Goal: Information Seeking & Learning: Learn about a topic

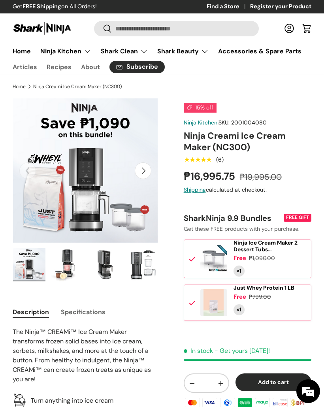
click at [69, 55] on summary "Ninja Kitchen" at bounding box center [66, 51] width 60 height 16
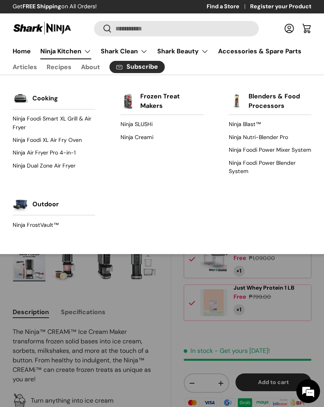
click at [275, 137] on link "Ninja Nutri-Blender Pro" at bounding box center [270, 137] width 83 height 13
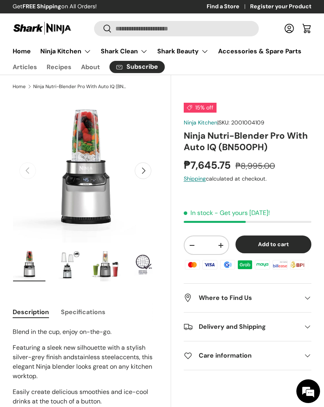
click at [280, 53] on link "Accessories & Spare Parts" at bounding box center [259, 50] width 83 height 15
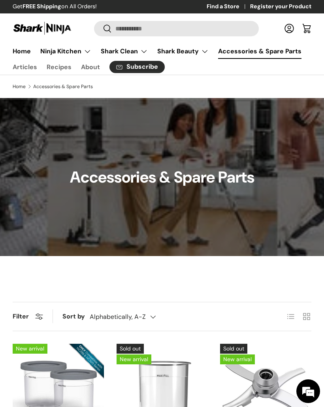
click at [65, 48] on summary "Ninja Kitchen" at bounding box center [66, 51] width 60 height 16
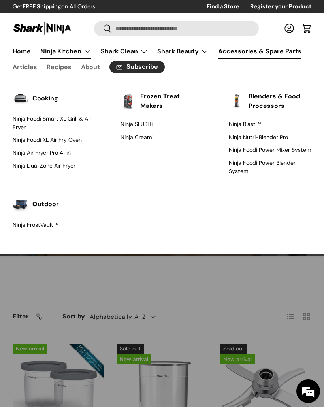
click at [293, 149] on link "Ninja Foodi Power Mixer System" at bounding box center [270, 150] width 83 height 13
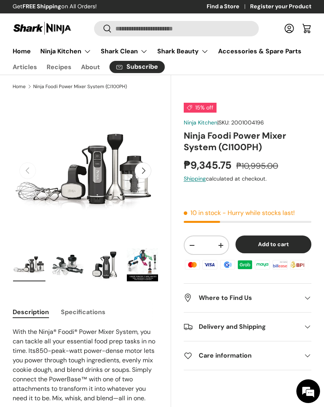
click at [77, 51] on summary "Ninja Kitchen" at bounding box center [66, 51] width 60 height 16
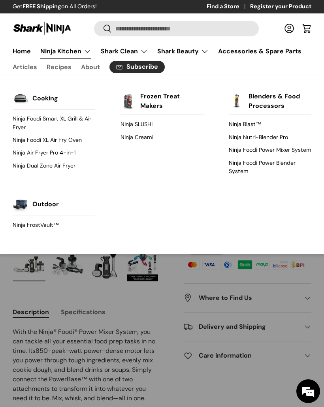
click at [243, 166] on link "Ninja Foodi Power Blender System" at bounding box center [270, 167] width 83 height 21
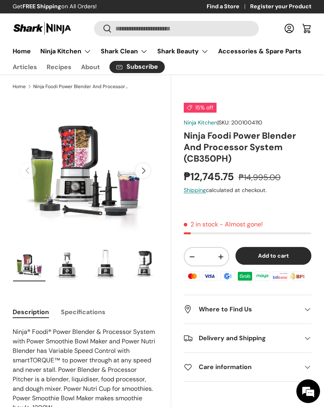
click at [64, 265] on img "Gallery Viewer" at bounding box center [67, 264] width 32 height 33
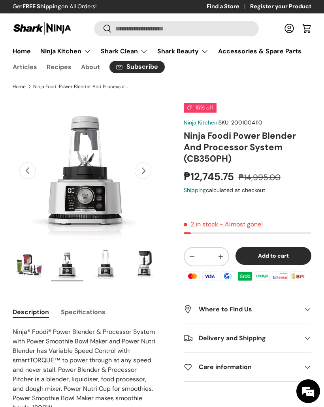
click at [109, 267] on img "Gallery Viewer" at bounding box center [105, 264] width 32 height 33
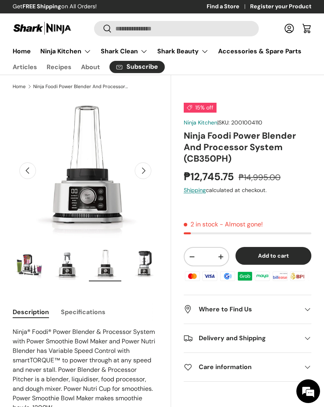
click at [149, 270] on img "Gallery Viewer" at bounding box center [143, 264] width 32 height 33
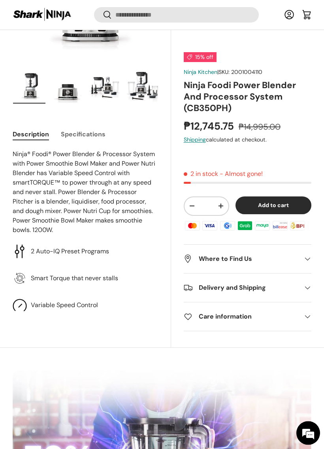
scroll to position [177, 0]
click at [87, 140] on button "Specifications" at bounding box center [83, 134] width 45 height 18
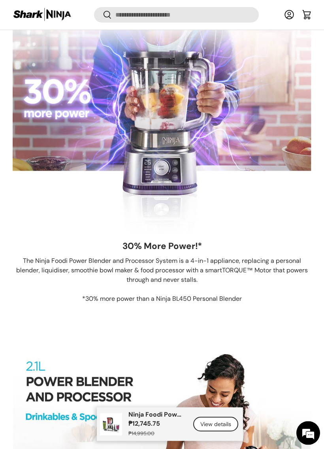
scroll to position [980, 0]
